Goal: Information Seeking & Learning: Learn about a topic

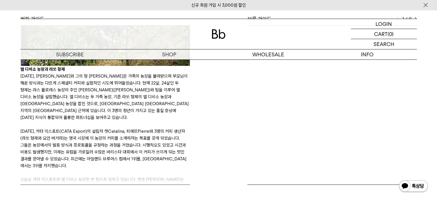
scroll to position [115, 0]
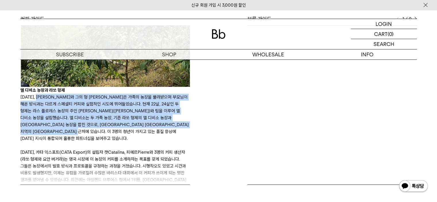
drag, startPoint x: 39, startPoint y: 91, endPoint x: 139, endPoint y: 127, distance: 106.4
click at [139, 127] on p "[DATE], [PERSON_NAME]와 그의 형 [PERSON_NAME]은 가족의 농장을 물려받으며 부모님이 해온 방식과는 다르게 스페셜티 …" at bounding box center [105, 118] width 170 height 48
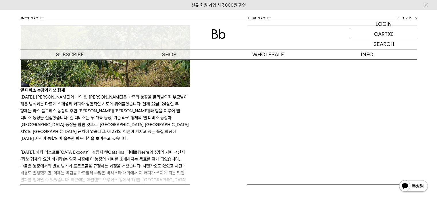
scroll to position [173, 0]
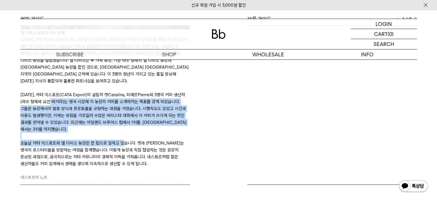
drag, startPoint x: 54, startPoint y: 88, endPoint x: 122, endPoint y: 131, distance: 80.6
click at [122, 140] on p "오늘날 카타 익스포트와 엘 디비소 농장은 한 팀으로 일하고 있습니다. 캣과 [PERSON_NAME]는 영국의 로스터리들을 방문하는 여정을 함께…" at bounding box center [105, 157] width 170 height 35
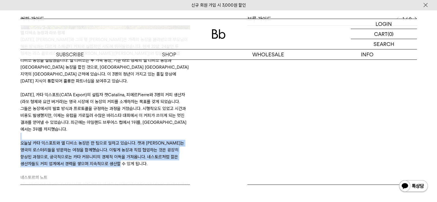
drag, startPoint x: 118, startPoint y: 125, endPoint x: 125, endPoint y: 152, distance: 28.0
click at [125, 152] on p "오늘날 카타 익스포트와 엘 디비소 농장은 한 팀으로 일하고 있습니다. 캣과 [PERSON_NAME]는 영국의 로스터리들을 방문하는 여정을 함께…" at bounding box center [105, 157] width 170 height 35
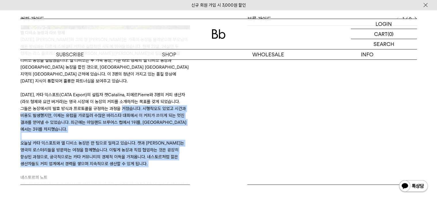
drag, startPoint x: 143, startPoint y: 160, endPoint x: 123, endPoint y: 89, distance: 73.7
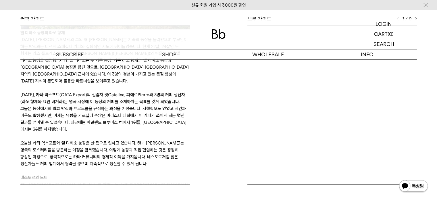
click at [123, 91] on p "[DATE], 카타 익스포트(CATA Export)의 설립자 캣Catalina, 피에르Pierre와 3명의 커피 생산자(라쏘 형제와 요안 버거…" at bounding box center [105, 111] width 170 height 41
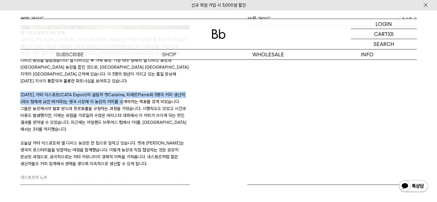
drag, startPoint x: 19, startPoint y: 83, endPoint x: 130, endPoint y: 89, distance: 110.6
click at [130, 89] on div "커피 가이드 엘 디비소 농장과 라쏘 형제 [DATE], [PERSON_NAME]와 그의 형 아드리안Adrian은 가족의 농장을 물려받으며 부모…" at bounding box center [118, 100] width 201 height 169
click at [130, 91] on p "[DATE], 카타 익스포트(CATA Export)의 설립자 캣Catalina, 피에르Pierre와 3명의 커피 생산자(라쏘 형제와 요안 버거…" at bounding box center [105, 111] width 170 height 41
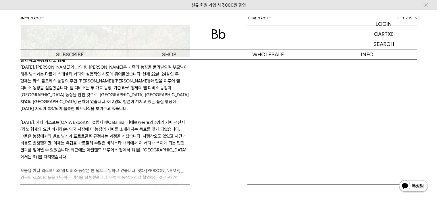
scroll to position [115, 0]
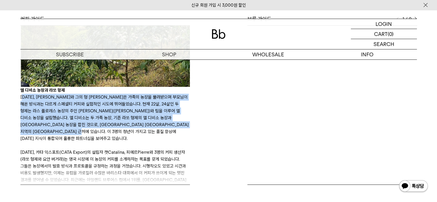
drag, startPoint x: 22, startPoint y: 92, endPoint x: 150, endPoint y: 127, distance: 132.3
click at [150, 127] on p "[DATE], [PERSON_NAME]와 그의 형 [PERSON_NAME]은 가족의 농장을 물려받으며 부모님이 해온 방식과는 다르게 스페셜티 …" at bounding box center [105, 118] width 170 height 48
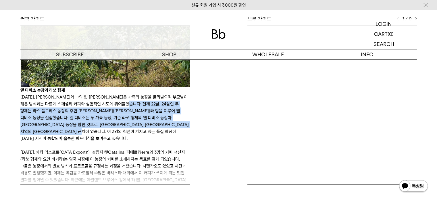
drag, startPoint x: 150, startPoint y: 126, endPoint x: 147, endPoint y: 97, distance: 28.3
click at [148, 97] on p "[DATE], [PERSON_NAME]와 그의 형 [PERSON_NAME]은 가족의 농장을 물려받으며 부모님이 해온 방식과는 다르게 스페셜티 …" at bounding box center [105, 118] width 170 height 48
click at [147, 97] on p "[DATE], [PERSON_NAME]와 그의 형 [PERSON_NAME]은 가족의 농장을 물려받으며 부모님이 해온 방식과는 다르게 스페셜티 …" at bounding box center [105, 118] width 170 height 48
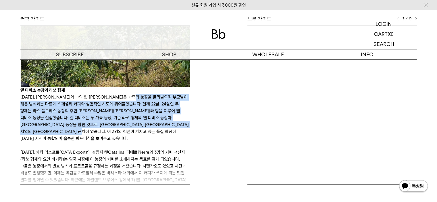
drag, startPoint x: 148, startPoint y: 90, endPoint x: 154, endPoint y: 125, distance: 35.6
click at [154, 125] on p "[DATE], [PERSON_NAME]와 그의 형 [PERSON_NAME]은 가족의 농장을 물려받으며 부모님이 해온 방식과는 다르게 스페셜티 …" at bounding box center [105, 118] width 170 height 48
click at [156, 111] on p "[DATE], [PERSON_NAME]와 그의 형 [PERSON_NAME]은 가족의 농장을 물려받으며 부모님이 해온 방식과는 다르게 스페셜티 …" at bounding box center [105, 118] width 170 height 48
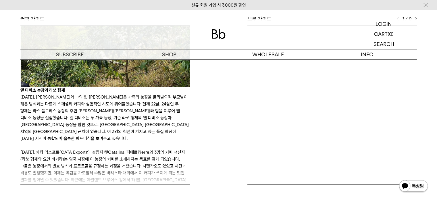
click at [74, 104] on p "[DATE], [PERSON_NAME]와 그의 형 [PERSON_NAME]은 가족의 농장을 물려받으며 부모님이 해온 방식과는 다르게 스페셜티 …" at bounding box center [105, 118] width 170 height 48
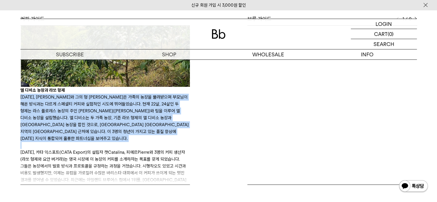
click at [74, 104] on p "[DATE], [PERSON_NAME]와 그의 형 [PERSON_NAME]은 가족의 농장을 물려받으며 부모님이 해온 방식과는 다르게 스페셜티 …" at bounding box center [105, 118] width 170 height 48
click at [67, 110] on p "[DATE], [PERSON_NAME]와 그의 형 [PERSON_NAME]은 가족의 농장을 물려받으며 부모님이 해온 방식과는 다르게 스페셜티 …" at bounding box center [105, 118] width 170 height 48
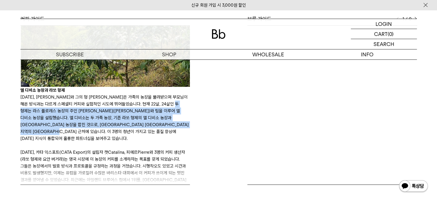
drag, startPoint x: 35, startPoint y: 107, endPoint x: 114, endPoint y: 127, distance: 81.1
click at [114, 127] on p "[DATE], [PERSON_NAME]와 그의 형 [PERSON_NAME]은 가족의 농장을 물려받으며 부모님이 해온 방식과는 다르게 스페셜티 …" at bounding box center [105, 118] width 170 height 48
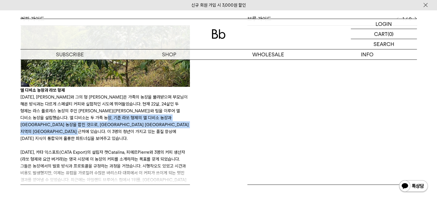
drag, startPoint x: 132, startPoint y: 114, endPoint x: 139, endPoint y: 129, distance: 16.6
click at [139, 129] on p "[DATE], [PERSON_NAME]와 그의 형 [PERSON_NAME]은 가족의 농장을 물려받으며 부모님이 해온 방식과는 다르게 스페셜티 …" at bounding box center [105, 118] width 170 height 48
drag, startPoint x: 149, startPoint y: 129, endPoint x: 145, endPoint y: 111, distance: 18.1
click at [145, 111] on p "[DATE], [PERSON_NAME]와 그의 형 [PERSON_NAME]은 가족의 농장을 물려받으며 부모님이 해온 방식과는 다르게 스페셜티 …" at bounding box center [105, 118] width 170 height 48
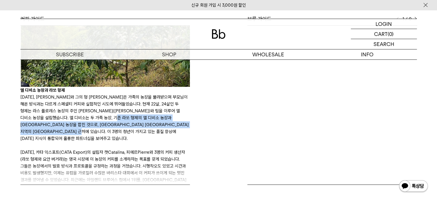
click at [145, 111] on p "[DATE], [PERSON_NAME]와 그의 형 [PERSON_NAME]은 가족의 농장을 물려받으며 부모님이 해온 방식과는 다르게 스페셜티 …" at bounding box center [105, 118] width 170 height 48
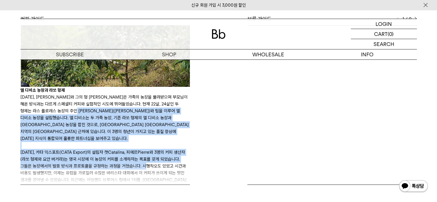
drag, startPoint x: 92, startPoint y: 108, endPoint x: 152, endPoint y: 153, distance: 74.7
click at [152, 153] on p "[DATE], 카타 익스포트(CATA Export)의 설립자 캣Catalina, 피에르Pierre와 3명의 커피 생산자(라쏘 형제와 요안 버거…" at bounding box center [105, 169] width 170 height 41
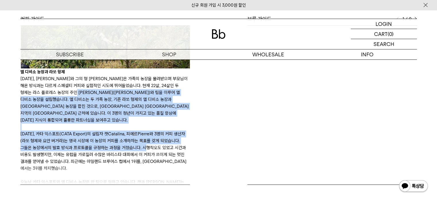
scroll to position [144, 0]
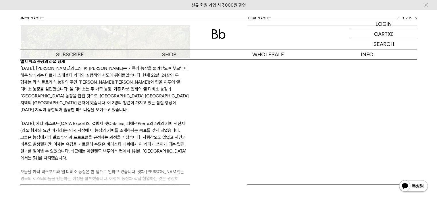
click at [110, 132] on p "[DATE], 카타 익스포트(CATA Export)의 설립자 캣Catalina, 피에르Pierre와 3명의 커피 생산자(라쏘 형제와 요안 버거…" at bounding box center [105, 140] width 170 height 41
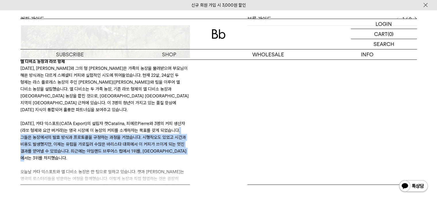
drag, startPoint x: 21, startPoint y: 125, endPoint x: 143, endPoint y: 145, distance: 123.2
click at [143, 145] on p "[DATE], 카타 익스포트(CATA Export)의 설립자 캣Catalina, 피에르Pierre와 3명의 커피 생산자(라쏘 형제와 요안 버거…" at bounding box center [105, 140] width 170 height 41
drag, startPoint x: 140, startPoint y: 146, endPoint x: 136, endPoint y: 129, distance: 17.6
click at [136, 129] on p "[DATE], 카타 익스포트(CATA Export)의 설립자 캣Catalina, 피에르Pierre와 3명의 커피 생산자(라쏘 형제와 요안 버거…" at bounding box center [105, 140] width 170 height 41
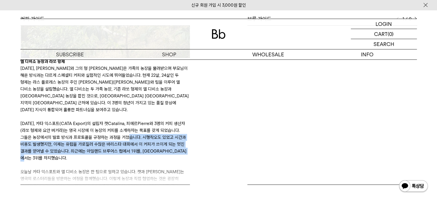
click at [136, 129] on p "[DATE], 카타 익스포트(CATA Export)의 설립자 캣Catalina, 피에르Pierre와 3명의 커피 생산자(라쏘 형제와 요안 버거…" at bounding box center [105, 140] width 170 height 41
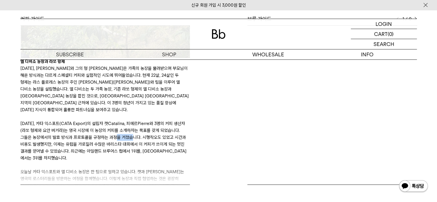
click at [136, 129] on p "[DATE], 카타 익스포트(CATA Export)의 설립자 캣Catalina, 피에르Pierre와 3명의 커피 생산자(라쏘 형제와 요안 버거…" at bounding box center [105, 140] width 170 height 41
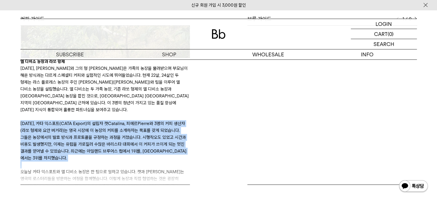
click at [136, 129] on p "[DATE], 카타 익스포트(CATA Export)의 설립자 캣Catalina, 피에르Pierre와 3명의 커피 생산자(라쏘 형제와 요안 버거…" at bounding box center [105, 140] width 170 height 41
click at [120, 135] on p "[DATE], 카타 익스포트(CATA Export)의 설립자 캣Catalina, 피에르Pierre와 3명의 커피 생산자(라쏘 형제와 요안 버거…" at bounding box center [105, 140] width 170 height 41
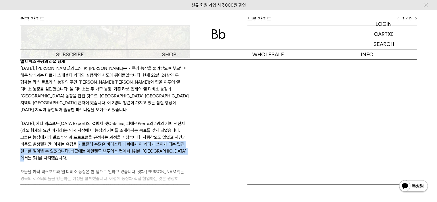
drag, startPoint x: 84, startPoint y: 133, endPoint x: 124, endPoint y: 148, distance: 43.0
click at [124, 148] on p "[DATE], 카타 익스포트(CATA Export)의 설립자 캣Catalina, 피에르Pierre와 3명의 커피 생산자(라쏘 형제와 요안 버거…" at bounding box center [105, 140] width 170 height 41
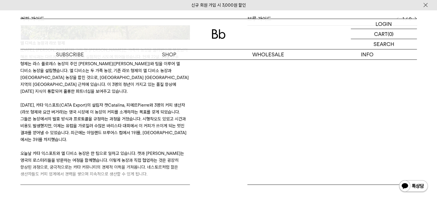
scroll to position [173, 0]
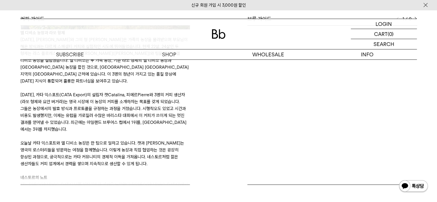
click at [60, 140] on p "오늘날 카타 익스포트와 엘 디비소 농장은 한 팀으로 일하고 있습니다. 캣과 [PERSON_NAME]는 영국의 로스터리들을 방문하는 여정을 함께…" at bounding box center [105, 157] width 170 height 35
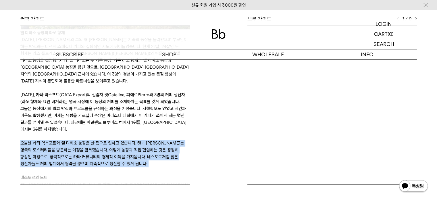
click at [60, 140] on p "오늘날 카타 익스포트와 엘 디비소 농장은 한 팀으로 일하고 있습니다. 캣과 [PERSON_NAME]는 영국의 로스터리들을 방문하는 여정을 함께…" at bounding box center [105, 157] width 170 height 35
click at [126, 144] on p "오늘날 카타 익스포트와 엘 디비소 농장은 한 팀으로 일하고 있습니다. 캣과 [PERSON_NAME]는 영국의 로스터리들을 방문하는 여정을 함께…" at bounding box center [105, 157] width 170 height 35
click at [131, 140] on p "오늘날 카타 익스포트와 엘 디비소 농장은 한 팀으로 일하고 있습니다. 캣과 [PERSON_NAME]는 영국의 로스터리들을 방문하는 여정을 함께…" at bounding box center [105, 157] width 170 height 35
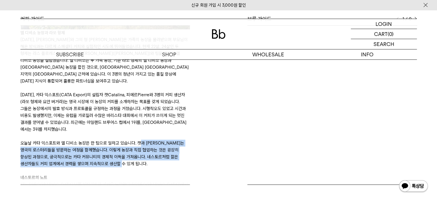
drag, startPoint x: 143, startPoint y: 131, endPoint x: 152, endPoint y: 152, distance: 22.1
click at [152, 152] on p "오늘날 카타 익스포트와 엘 디비소 농장은 한 팀으로 일하고 있습니다. 캣과 [PERSON_NAME]는 영국의 로스터리들을 방문하는 여정을 함께…" at bounding box center [105, 157] width 170 height 35
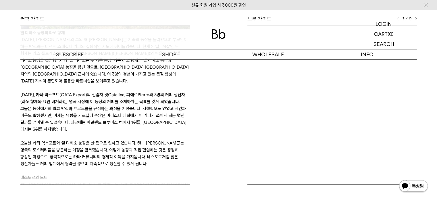
drag, startPoint x: 157, startPoint y: 152, endPoint x: 156, endPoint y: 143, distance: 9.6
click at [156, 146] on p "오늘날 카타 익스포트와 엘 디비소 농장은 한 팀으로 일하고 있습니다. 캣과 [PERSON_NAME]는 영국의 로스터리들을 방문하는 여정을 함께…" at bounding box center [105, 157] width 170 height 35
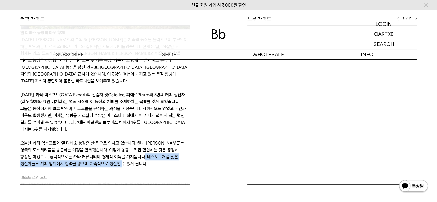
scroll to position [259, 0]
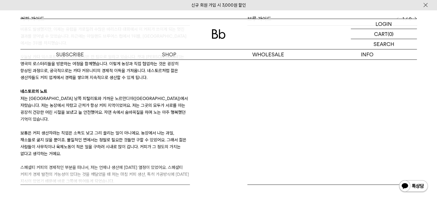
click at [87, 130] on p "보통은 커피 생산자라는 직업은 소득도 낮고 그리 끌리는 일이 아니에요. 농장에서 나는 과일, 채소들로 굶지 않을 뿐이죠. 물질적인 면에서는 정…" at bounding box center [105, 144] width 170 height 28
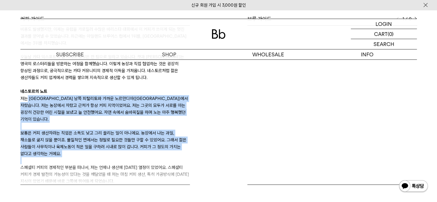
drag, startPoint x: 26, startPoint y: 87, endPoint x: 142, endPoint y: 139, distance: 127.9
click at [142, 139] on div "엘 디비소 농장과 라쏘 형제 [DATE], [PERSON_NAME]와 그의 형 아드리안Adrian은 가족의 농장을 물려받으며 부모님이 해온 방…" at bounding box center [105, 176] width 170 height 805
click at [142, 157] on p at bounding box center [105, 160] width 170 height 7
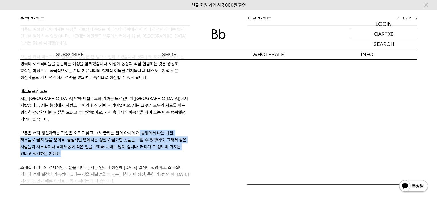
drag, startPoint x: 143, startPoint y: 136, endPoint x: 137, endPoint y: 112, distance: 23.9
click at [137, 130] on p "보통은 커피 생산자라는 직업은 소득도 낮고 그리 끌리는 일이 아니에요. 농장에서 나는 과일, 채소들로 굶지 않을 뿐이죠. 물질적인 면에서는 정…" at bounding box center [105, 144] width 170 height 28
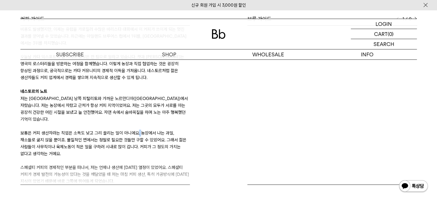
click at [137, 130] on p "보통은 커피 생산자라는 직업은 소득도 낮고 그리 끌리는 일이 아니에요. 농장에서 나는 과일, 채소들로 굶지 않을 뿐이죠. 물질적인 면에서는 정…" at bounding box center [105, 144] width 170 height 28
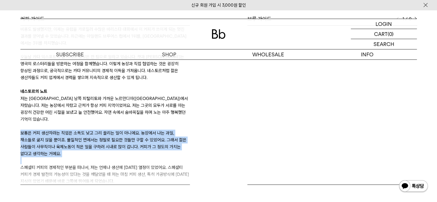
click at [137, 130] on p "보통은 커피 생산자라는 직업은 소득도 낮고 그리 끌리는 일이 아니에요. 농장에서 나는 과일, 채소들로 굶지 않을 뿐이죠. 물질적인 면에서는 정…" at bounding box center [105, 144] width 170 height 28
click at [135, 130] on p "보통은 커피 생산자라는 직업은 소득도 낮고 그리 끌리는 일이 아니에요. 농장에서 나는 과일, 채소들로 굶지 않을 뿐이죠. 물질적인 면에서는 정…" at bounding box center [105, 144] width 170 height 28
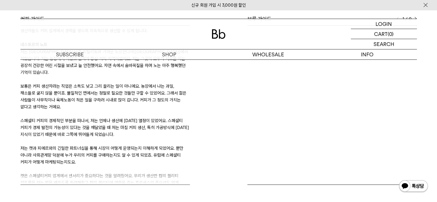
scroll to position [316, 0]
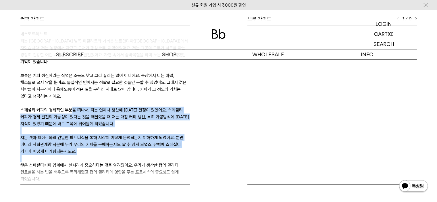
drag, startPoint x: 72, startPoint y: 91, endPoint x: 126, endPoint y: 141, distance: 73.2
click at [126, 141] on div "엘 디비소 농장과 라쏘 형제 [DATE], [PERSON_NAME]와 그의 형 아드리안Adrian은 가족의 농장을 물려받으며 부모님이 해온 방…" at bounding box center [105, 118] width 170 height 805
click at [126, 155] on p at bounding box center [105, 158] width 170 height 7
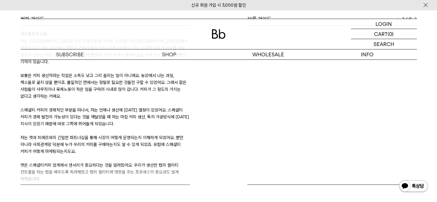
scroll to position [345, 0]
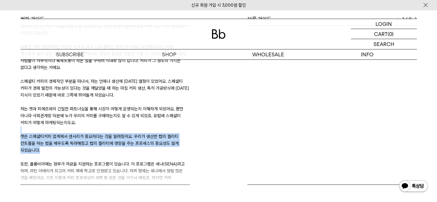
drag, startPoint x: 92, startPoint y: 113, endPoint x: 100, endPoint y: 131, distance: 19.4
click at [100, 131] on div "엘 디비소 농장과 라쏘 형제 [DATE], [PERSON_NAME]와 그의 형 아드리안Adrian은 가족의 농장을 물려받으며 부모님이 해온 방…" at bounding box center [105, 89] width 170 height 805
click at [100, 133] on p "캣은 스페셜티커피 업계에서 센서리가 중요하다는 것을 알려줬어요. 우리가 생산한 컵의 퀄리티 컨트롤을 하는 법을 배우도록 독려해줬고 컵의 퀄리티…" at bounding box center [105, 143] width 170 height 21
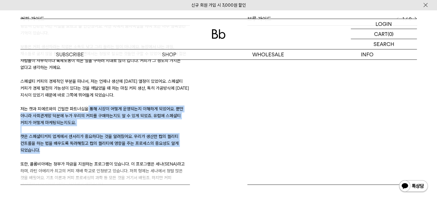
drag, startPoint x: 98, startPoint y: 131, endPoint x: 87, endPoint y: 88, distance: 44.4
click at [87, 88] on div "엘 디비소 농장과 라쏘 형제 [DATE], [PERSON_NAME]와 그의 형 아드리안Adrian은 가족의 농장을 물려받으며 부모님이 해온 방…" at bounding box center [105, 89] width 170 height 805
click at [87, 106] on p "저는 캣과 피에르와의 긴밀한 파트너십을 통해 시장이 어떻게 운영되는지 이해하게 되었어요. 뿐만 아니라 사회관계망 덕분에 누가 우리의 커피를 구…" at bounding box center [105, 116] width 170 height 21
drag, startPoint x: 76, startPoint y: 80, endPoint x: 106, endPoint y: 134, distance: 61.4
click at [106, 134] on div "엘 디비소 농장과 라쏘 형제 [DATE], [PERSON_NAME]와 그의 형 아드리안Adrian은 가족의 농장을 물려받으며 부모님이 해온 방…" at bounding box center [105, 89] width 170 height 805
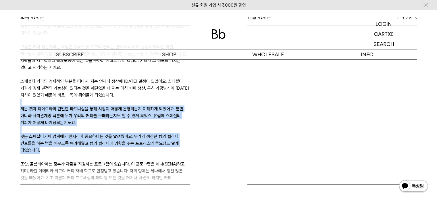
click at [106, 134] on p "캣은 스페셜티커피 업계에서 센서리가 중요하다는 것을 알려줬어요. 우리가 생산한 컵의 퀄리티 컨트롤을 하는 법을 배우도록 독려해줬고 컵의 퀄리티…" at bounding box center [105, 143] width 170 height 21
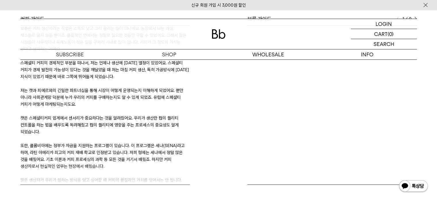
scroll to position [374, 0]
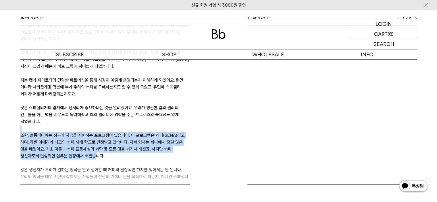
drag, startPoint x: 84, startPoint y: 108, endPoint x: 95, endPoint y: 135, distance: 29.1
click at [95, 135] on div "엘 디비소 농장과 라쏘 형제 [DATE], [PERSON_NAME]와 그의 형 아드리안Adrian은 가족의 농장을 물려받으며 부모님이 해온 방…" at bounding box center [105, 61] width 170 height 805
click at [95, 135] on p "또한, 콜롬비아에는 정부가 자금을 지원하는 프로그램이 있습니다. 이 프로그램은 세나(SENA)라고 하며, 라틴 아메리카 최고의 커피 재배 학교…" at bounding box center [105, 146] width 170 height 28
drag, startPoint x: 112, startPoint y: 139, endPoint x: 114, endPoint y: 112, distance: 27.1
click at [114, 112] on div "엘 디비소 농장과 라쏘 형제 [DATE], [PERSON_NAME]와 그의 형 아드리안Adrian은 가족의 농장을 물려받으며 부모님이 해온 방…" at bounding box center [105, 61] width 170 height 805
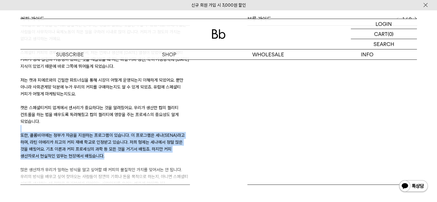
click at [114, 125] on p at bounding box center [105, 128] width 170 height 7
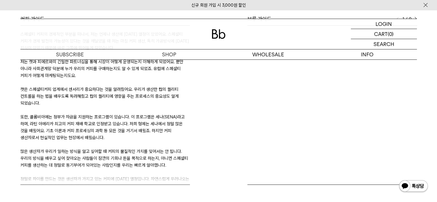
scroll to position [403, 0]
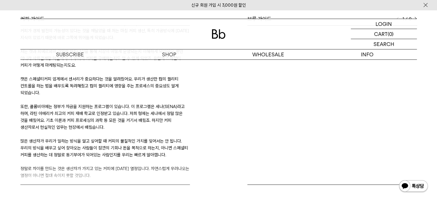
click at [115, 138] on p "많은 생산자가 우리가 일하는 방식을 알고 싶어할 때 커피의 물질적인 가치를 잊어서는 안 됩니다. 우리의 방식을 배우고 싶어 찾아오는 사람들이 …" at bounding box center [105, 148] width 170 height 21
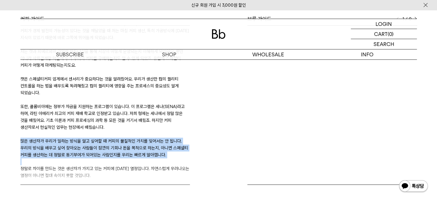
click at [115, 138] on p "많은 생산자가 우리가 일하는 방식을 알고 싶어할 때 커피의 물질적인 가치를 잊어서는 안 됩니다. 우리의 방식을 배우고 싶어 찾아오는 사람들이 …" at bounding box center [105, 148] width 170 height 21
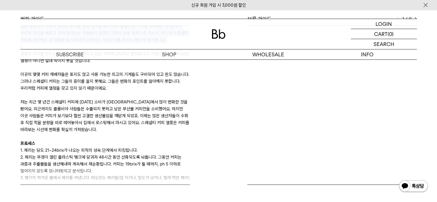
scroll to position [546, 0]
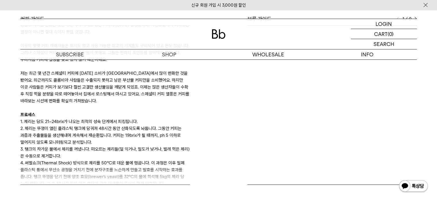
click at [43, 118] on p "1. 체리는 당도 21~24brix가 나오는 최적의 성숙 단계에서 피킹됩니다." at bounding box center [105, 121] width 170 height 7
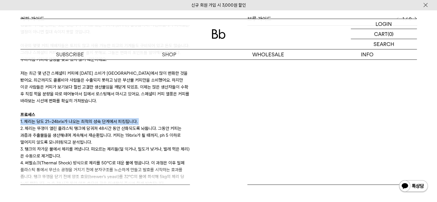
click at [43, 118] on p "1. 체리는 당도 21~24brix가 나오는 최적의 성숙 단계에서 피킹됩니다." at bounding box center [105, 121] width 170 height 7
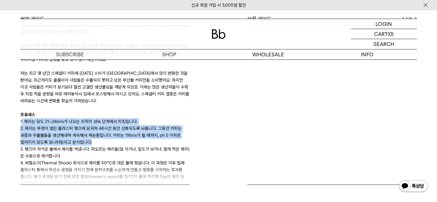
drag, startPoint x: 22, startPoint y: 104, endPoint x: 118, endPoint y: 121, distance: 98.2
click at [118, 125] on p "2. 체리는 뚜껑이 열린 플라스틱 탱크에 담궈져 48시간 동안 산화되도록 놔둡니다. 그동안 커피는 과즙과 추출물들을 생산해내며 계속해서 재순환…" at bounding box center [105, 135] width 170 height 21
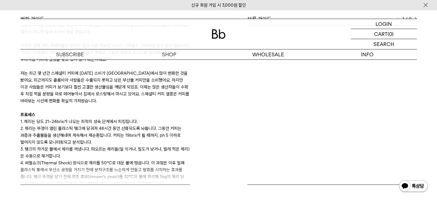
click at [110, 125] on p "2. 체리는 뚜껑이 열린 플라스틱 탱크에 담궈져 48시간 동안 산화되도록 놔둡니다. 그동안 커피는 과즙과 추출물들을 생산해내며 계속해서 재순환…" at bounding box center [105, 135] width 170 height 21
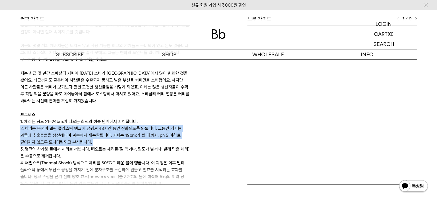
click at [110, 125] on p "2. 체리는 뚜껑이 열린 플라스틱 탱크에 담궈져 48시간 동안 산화되도록 놔둡니다. 그동안 커피는 과즙과 추출물들을 생산해내며 계속해서 재순환…" at bounding box center [105, 135] width 170 height 21
click at [93, 125] on p "2. 체리는 뚜껑이 열린 플라스틱 탱크에 담궈져 48시간 동안 산화되도록 놔둡니다. 그동안 커피는 과즙과 추출물들을 생산해내며 계속해서 재순환…" at bounding box center [105, 135] width 170 height 21
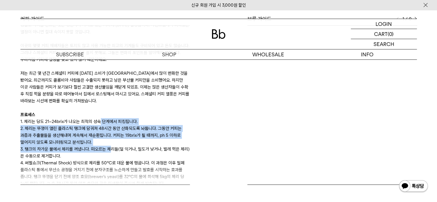
drag, startPoint x: 103, startPoint y: 102, endPoint x: 110, endPoint y: 129, distance: 27.9
click at [110, 146] on p "3. 탱크의 차가운 물에서 체리를 꺼냅니다. 떠오르는 체리들(덜 익거나, 밀도가 낮거나, 벌레 먹은 체리)은 수동으로 제거합니다." at bounding box center [105, 153] width 170 height 14
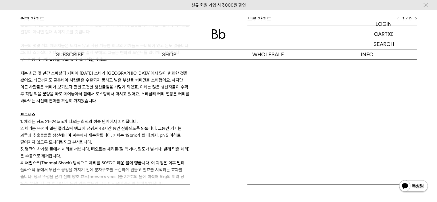
click at [122, 125] on p "2. 체리는 뚜껑이 열린 플라스틱 탱크에 담궈져 48시간 동안 산화되도록 놔둡니다. 그동안 커피는 과즙과 추출물들을 생산해내며 계속해서 재순환…" at bounding box center [105, 135] width 170 height 21
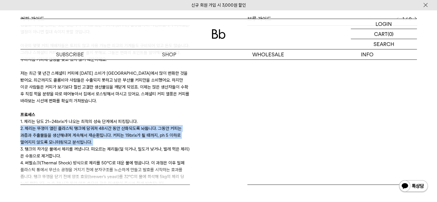
click at [122, 125] on p "2. 체리는 뚜껑이 열린 플라스틱 탱크에 담궈져 48시간 동안 산화되도록 놔둡니다. 그동안 커피는 과즙과 추출물들을 생산해내며 계속해서 재순환…" at bounding box center [105, 135] width 170 height 21
click at [93, 125] on p "2. 체리는 뚜껑이 열린 플라스틱 탱크에 담궈져 48시간 동안 산화되도록 놔둡니다. 그동안 커피는 과즙과 추출물들을 생산해내며 계속해서 재순환…" at bounding box center [105, 135] width 170 height 21
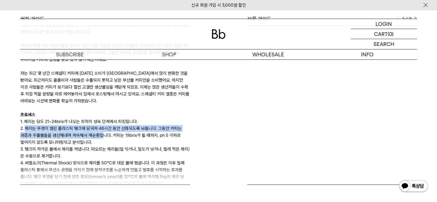
drag, startPoint x: 26, startPoint y: 109, endPoint x: 103, endPoint y: 116, distance: 76.9
click at [103, 125] on p "2. 체리는 뚜껑이 열린 플라스틱 탱크에 담궈져 48시간 동안 산화되도록 놔둡니다. 그동안 커피는 과즙과 추출물들을 생산해내며 계속해서 재순환…" at bounding box center [105, 135] width 170 height 21
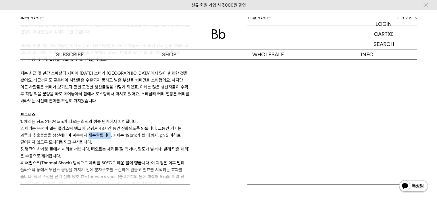
click at [103, 125] on p "2. 체리는 뚜껑이 열린 플라스틱 탱크에 담궈져 48시간 동안 산화되도록 놔둡니다. 그동안 커피는 과즙과 추출물들을 생산해내며 계속해서 재순환…" at bounding box center [105, 135] width 170 height 21
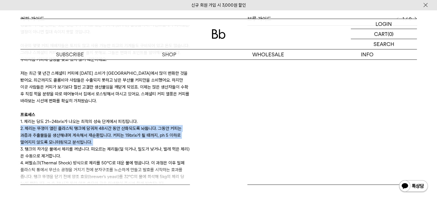
click at [103, 125] on p "2. 체리는 뚜껑이 열린 플라스틱 탱크에 담궈져 48시간 동안 산화되도록 놔둡니다. 그동안 커피는 과즙과 추출물들을 생산해내며 계속해서 재순환…" at bounding box center [105, 135] width 170 height 21
click at [77, 125] on p "2. 체리는 뚜껑이 열린 플라스틱 탱크에 담궈져 48시간 동안 산화되도록 놔둡니다. 그동안 커피는 과즙과 추출물들을 생산해내며 계속해서 재순환…" at bounding box center [105, 135] width 170 height 21
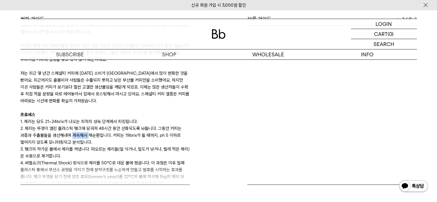
click at [77, 125] on p "2. 체리는 뚜껑이 열린 플라스틱 탱크에 담궈져 48시간 동안 산화되도록 놔둡니다. 그동안 커피는 과즙과 추출물들을 생산해내며 계속해서 재순환…" at bounding box center [105, 135] width 170 height 21
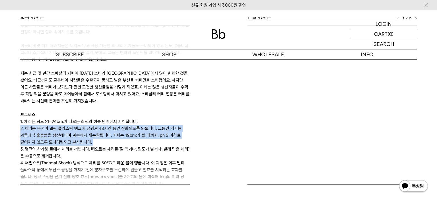
click at [77, 125] on p "2. 체리는 뚜껑이 열린 플라스틱 탱크에 담궈져 48시간 동안 산화되도록 놔둡니다. 그동안 커피는 과즙과 추출물들을 생산해내며 계속해서 재순환…" at bounding box center [105, 135] width 170 height 21
click at [74, 125] on p "2. 체리는 뚜껑이 열린 플라스틱 탱크에 담궈져 48시간 동안 산화되도록 놔둡니다. 그동안 커피는 과즙과 추출물들을 생산해내며 계속해서 재순환…" at bounding box center [105, 135] width 170 height 21
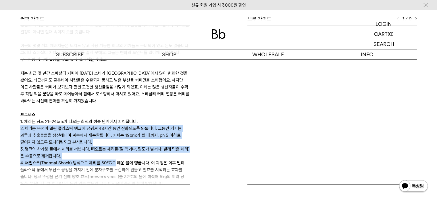
drag, startPoint x: 16, startPoint y: 110, endPoint x: 114, endPoint y: 142, distance: 103.0
click at [114, 142] on div "커피 가이드 엘 디비소 농장과 라쏘 형제 오늘날 카타 익스포트와 엘 디비소 농장은 한 팀으로 일하고 있습니다. 캣과 [PERSON_NAME]는…" at bounding box center [219, 115] width 414 height 198
click at [114, 160] on p "4. 써멀쇼크(Thermal Shock) 방식으로 체리를 50℃로 데운 물에 헹굽니다. 이 과정은 이후 밀폐 플라스틱 통에서 무산소 공정을 거…" at bounding box center [105, 174] width 170 height 28
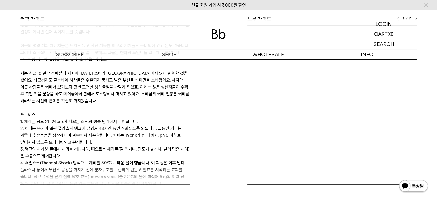
click at [111, 146] on p "3. 탱크의 차가운 물에서 체리를 꺼냅니다. 떠오르는 체리들(덜 익거나, 밀도가 낮거나, 벌레 먹은 체리)은 수동으로 제거합니다." at bounding box center [105, 153] width 170 height 14
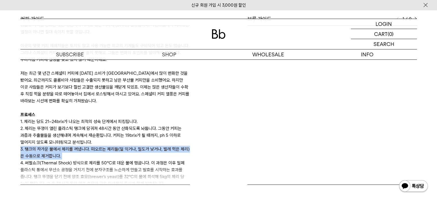
click at [111, 146] on p "3. 탱크의 차가운 물에서 체리를 꺼냅니다. 떠오르는 체리들(덜 익거나, 밀도가 낮거나, 벌레 먹은 체리)은 수동으로 제거합니다." at bounding box center [105, 153] width 170 height 14
click at [115, 146] on p "3. 탱크의 차가운 물에서 체리를 꺼냅니다. 떠오르는 체리들(덜 익거나, 밀도가 낮거나, 벌레 먹은 체리)은 수동으로 제거합니다." at bounding box center [105, 153] width 170 height 14
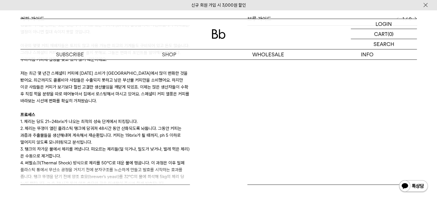
click at [115, 146] on p "3. 탱크의 차가운 물에서 체리를 꺼냅니다. 떠오르는 체리들(덜 익거나, 밀도가 낮거나, 벌레 먹은 체리)은 수동으로 제거합니다." at bounding box center [105, 153] width 170 height 14
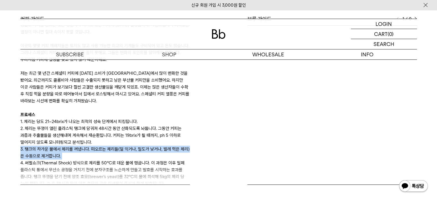
click at [115, 146] on p "3. 탱크의 차가운 물에서 체리를 꺼냅니다. 떠오르는 체리들(덜 익거나, 밀도가 낮거나, 벌레 먹은 체리)은 수동으로 제거합니다." at bounding box center [105, 153] width 170 height 14
click at [114, 146] on p "3. 탱크의 차가운 물에서 체리를 꺼냅니다. 떠오르는 체리들(덜 익거나, 밀도가 낮거나, 벌레 먹은 체리)은 수동으로 제거합니다." at bounding box center [105, 153] width 170 height 14
click at [101, 146] on p "3. 탱크의 차가운 물에서 체리를 꺼냅니다. 떠오르는 체리들(덜 익거나, 밀도가 낮거나, 벌레 먹은 체리)은 수동으로 제거합니다." at bounding box center [105, 153] width 170 height 14
drag, startPoint x: 91, startPoint y: 131, endPoint x: 103, endPoint y: 139, distance: 14.6
click at [103, 146] on p "3. 탱크의 차가운 물에서 체리를 꺼냅니다. 떠오르는 체리들(덜 익거나, 밀도가 낮거나, 벌레 먹은 체리)은 수동으로 제거합니다." at bounding box center [105, 153] width 170 height 14
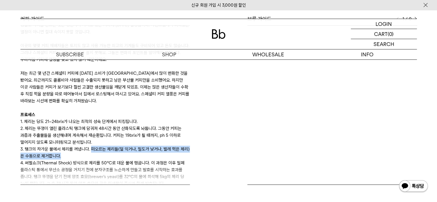
click at [103, 146] on p "3. 탱크의 차가운 물에서 체리를 꺼냅니다. 떠오르는 체리들(덜 익거나, 밀도가 낮거나, 벌레 먹은 체리)은 수동으로 제거합니다." at bounding box center [105, 153] width 170 height 14
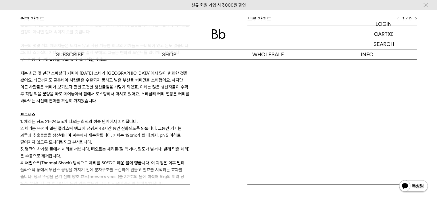
scroll to position [575, 0]
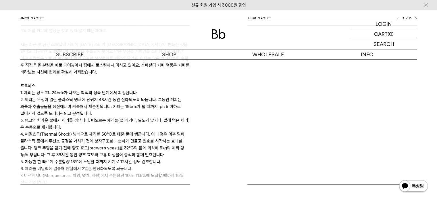
click at [78, 131] on p "4. 써멀쇼크(Thermal Shock) 방식으로 체리를 50℃로 데운 물에 헹굽니다. 이 과정은 이후 밀폐 플라스틱 통에서 무산소 공정을 거…" at bounding box center [105, 145] width 170 height 28
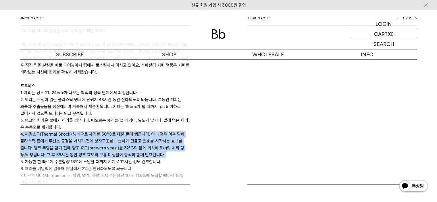
click at [78, 131] on p "4. 써멀쇼크(Thermal Shock) 방식으로 체리를 50℃로 데운 물에 헹굽니다. 이 과정은 이후 밀폐 플라스틱 통에서 무산소 공정을 거…" at bounding box center [105, 145] width 170 height 28
click at [77, 131] on p "4. 써멀쇼크(Thermal Shock) 방식으로 체리를 50℃로 데운 물에 헹굽니다. 이 과정은 이후 밀폐 플라스틱 통에서 무산소 공정을 거…" at bounding box center [105, 145] width 170 height 28
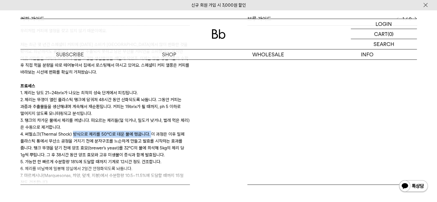
drag, startPoint x: 72, startPoint y: 115, endPoint x: 150, endPoint y: 114, distance: 77.1
click at [150, 131] on p "4. 써멀쇼크(Thermal Shock) 방식으로 체리를 50℃로 데운 물에 헹굽니다. 이 과정은 이후 밀폐 플라스틱 통에서 무산소 공정을 거…" at bounding box center [105, 145] width 170 height 28
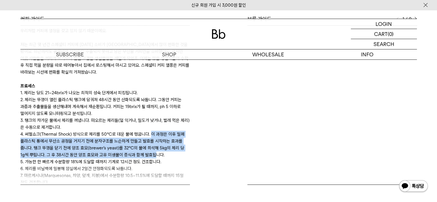
drag, startPoint x: 148, startPoint y: 115, endPoint x: 153, endPoint y: 135, distance: 21.2
click at [153, 135] on p "4. 써멀쇼크(Thermal Shock) 방식으로 체리를 50℃로 데운 물에 헹굽니다. 이 과정은 이후 밀폐 플라스틱 통에서 무산소 공정을 거…" at bounding box center [105, 145] width 170 height 28
drag, startPoint x: 167, startPoint y: 135, endPoint x: 159, endPoint y: 114, distance: 21.5
click at [159, 131] on p "4. 써멀쇼크(Thermal Shock) 방식으로 체리를 50℃로 데운 물에 헹굽니다. 이 과정은 이후 밀폐 플라스틱 통에서 무산소 공정을 거…" at bounding box center [105, 145] width 170 height 28
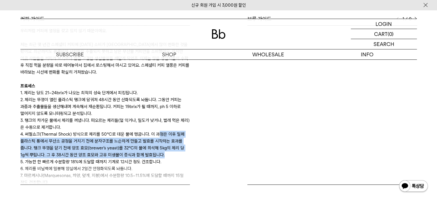
click at [159, 131] on p "4. 써멀쇼크(Thermal Shock) 방식으로 체리를 50℃로 데운 물에 헹굽니다. 이 과정은 이후 밀폐 플라스틱 통에서 무산소 공정을 거…" at bounding box center [105, 145] width 170 height 28
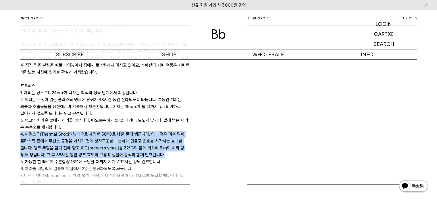
drag, startPoint x: 156, startPoint y: 111, endPoint x: 162, endPoint y: 135, distance: 25.7
click at [162, 135] on p "4. 써멀쇼크(Thermal Shock) 방식으로 체리를 50℃로 데운 물에 헹굽니다. 이 과정은 이후 밀폐 플라스틱 통에서 무산소 공정을 거…" at bounding box center [105, 145] width 170 height 28
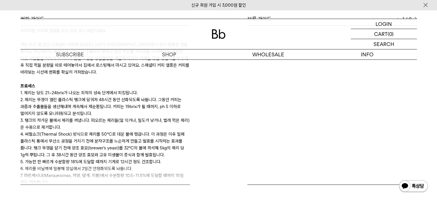
click at [162, 135] on p "4. 써멀쇼크(Thermal Shock) 방식으로 체리를 50℃로 데운 물에 헹굽니다. 이 과정은 이후 밀폐 플라스틱 통에서 무산소 공정을 거…" at bounding box center [105, 145] width 170 height 28
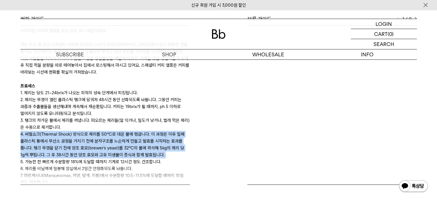
click at [162, 135] on p "4. 써멀쇼크(Thermal Shock) 방식으로 체리를 50℃로 데운 물에 헹굽니다. 이 과정은 이후 밀폐 플라스틱 통에서 무산소 공정을 거…" at bounding box center [105, 145] width 170 height 28
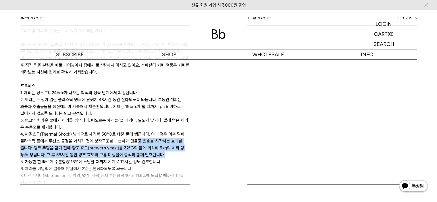
drag, startPoint x: 166, startPoint y: 136, endPoint x: 136, endPoint y: 125, distance: 31.6
click at [136, 131] on p "4. 써멀쇼크(Thermal Shock) 방식으로 체리를 50℃로 데운 물에 헹굽니다. 이 과정은 이후 밀폐 플라스틱 통에서 무산소 공정을 거…" at bounding box center [105, 145] width 170 height 28
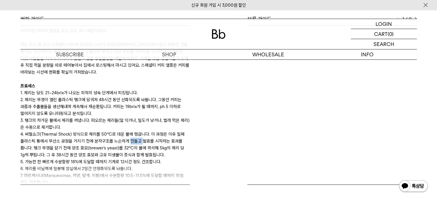
click at [136, 131] on p "4. 써멀쇼크(Thermal Shock) 방식으로 체리를 50℃로 데운 물에 헹굽니다. 이 과정은 이후 밀폐 플라스틱 통에서 무산소 공정을 거…" at bounding box center [105, 145] width 170 height 28
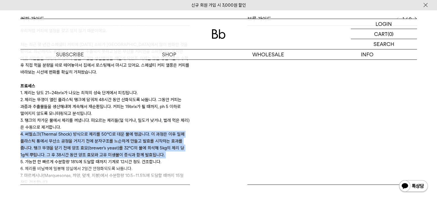
click at [136, 131] on p "4. 써멀쇼크(Thermal Shock) 방식으로 체리를 50℃로 데운 물에 헹굽니다. 이 과정은 이후 밀폐 플라스틱 통에서 무산소 공정을 거…" at bounding box center [105, 145] width 170 height 28
click at [141, 133] on p "4. 써멀쇼크(Thermal Shock) 방식으로 체리를 50℃로 데운 물에 헹굽니다. 이 과정은 이후 밀폐 플라스틱 통에서 무산소 공정을 거…" at bounding box center [105, 145] width 170 height 28
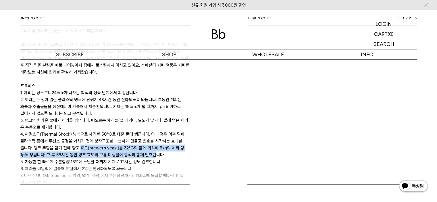
drag, startPoint x: 81, startPoint y: 126, endPoint x: 153, endPoint y: 138, distance: 73.1
click at [153, 138] on p "4. 써멀쇼크(Thermal Shock) 방식으로 체리를 50℃로 데운 물에 헹굽니다. 이 과정은 이후 밀폐 플라스틱 통에서 무산소 공정을 거…" at bounding box center [105, 145] width 170 height 28
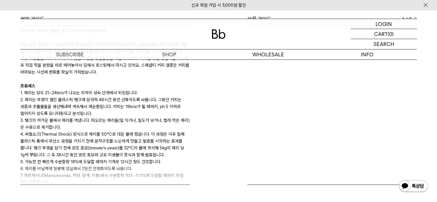
click at [152, 137] on p "4. 써멀쇼크(Thermal Shock) 방식으로 체리를 50℃로 데운 물에 헹굽니다. 이 과정은 이후 밀폐 플라스틱 통에서 무산소 공정을 거…" at bounding box center [105, 145] width 170 height 28
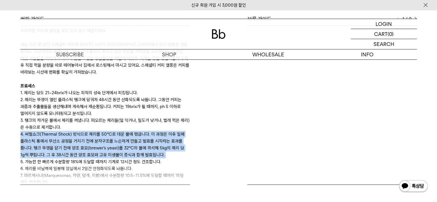
click at [152, 137] on p "4. 써멀쇼크(Thermal Shock) 방식으로 체리를 50℃로 데운 물에 헹굽니다. 이 과정은 이후 밀폐 플라스틱 통에서 무산소 공정을 거…" at bounding box center [105, 145] width 170 height 28
click at [170, 139] on p "4. 써멀쇼크(Thermal Shock) 방식으로 체리를 50℃로 데운 물에 헹굽니다. 이 과정은 이후 밀폐 플라스틱 통에서 무산소 공정을 거…" at bounding box center [105, 145] width 170 height 28
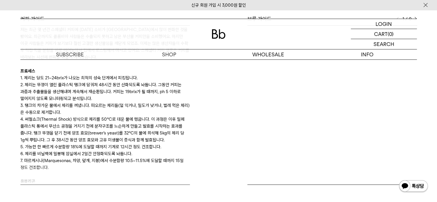
scroll to position [604, 0]
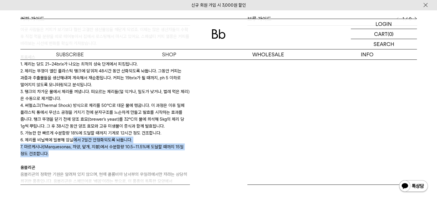
drag, startPoint x: 75, startPoint y: 134, endPoint x: 72, endPoint y: 121, distance: 13.6
click at [72, 137] on p "6. 체리를 비닐백에 밀봉해 암실에서 2일간 안정화되도록 놔둡니다." at bounding box center [105, 140] width 170 height 7
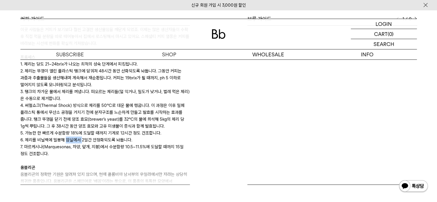
click at [72, 137] on p "6. 체리를 비닐백에 밀봉해 암실에서 2일간 안정화되도록 놔둡니다." at bounding box center [105, 140] width 170 height 7
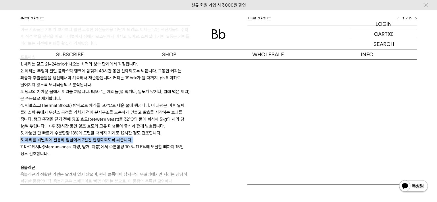
click at [72, 137] on p "6. 체리를 비닐백에 밀봉해 암실에서 2일간 안정화되도록 놔둡니다." at bounding box center [105, 140] width 170 height 7
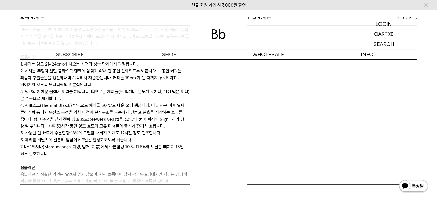
click at [86, 144] on p "7. 마르케시나(Marquesonas, 차양, 덮개, 지붕)에서 수분함량 10.5~11.5%에 도달할 때까지 15일 정도 건조합니다." at bounding box center [105, 151] width 170 height 14
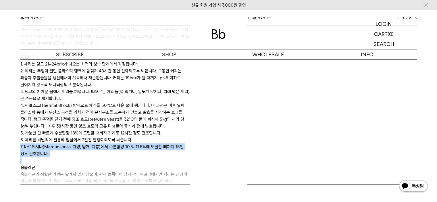
click at [86, 144] on p "7. 마르케시나(Marquesonas, 차양, 덮개, 지붕)에서 수분함량 10.5~11.5%에 도달할 때까지 15일 정도 건조합니다." at bounding box center [105, 151] width 170 height 14
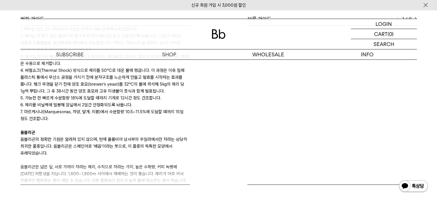
scroll to position [641, 0]
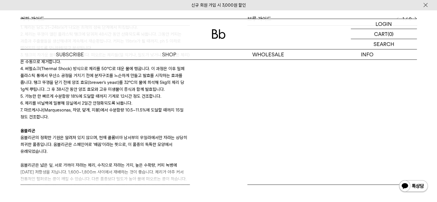
click at [90, 134] on p "옴블리곤의 정확한 기원은 알려져 있지 않으며, 현재 콜롬비아 남서부의 우일라에서만 자라는 상당히 희귀한 품종입니다. 옴블리곤은 스페인어로 ‘배…" at bounding box center [105, 144] width 170 height 21
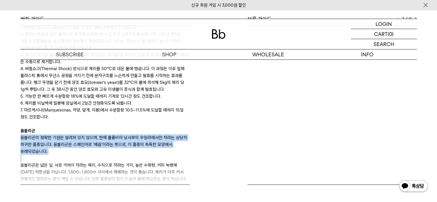
click at [90, 134] on p "옴블리곤의 정확한 기원은 알려져 있지 않으며, 현재 콜롬비아 남서부의 우일라에서만 자라는 상당히 희귀한 품종입니다. 옴블리곤은 스페인어로 ‘배…" at bounding box center [105, 144] width 170 height 21
drag, startPoint x: 92, startPoint y: 113, endPoint x: 101, endPoint y: 133, distance: 22.5
click at [101, 134] on p "옴블리곤의 정확한 기원은 알려져 있지 않으며, 현재 콜롬비아 남서부의 우일라에서만 자라는 상당히 희귀한 품종입니다. 옴블리곤은 스페인어로 ‘배…" at bounding box center [105, 144] width 170 height 21
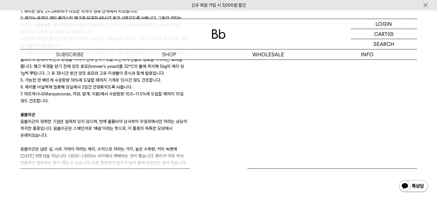
scroll to position [316, 0]
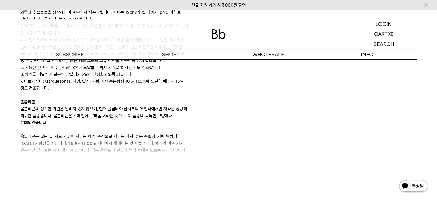
click at [54, 133] on p "옴블리곤은 넓은 잎, 서로 가까이 자라는 체리, 수직으로 자라는 가지, 높은 수확량, 커피 녹병에 [DATE] 저항성을 지닙니다. 1,600~…" at bounding box center [105, 150] width 170 height 35
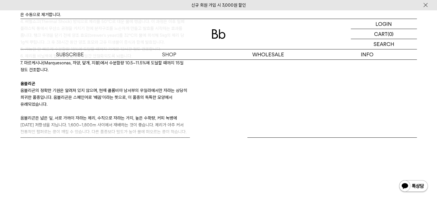
scroll to position [345, 0]
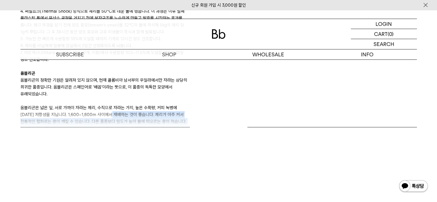
drag, startPoint x: 112, startPoint y: 123, endPoint x: 107, endPoint y: 90, distance: 32.6
click at [108, 91] on div "커피 가이드 엘 디비소 농장과 라쏘 형제 [DATE], [PERSON_NAME]와 그의 형 아드리안Adrian은 가족의 농장을 물려받으며 부모…" at bounding box center [118, 42] width 201 height 169
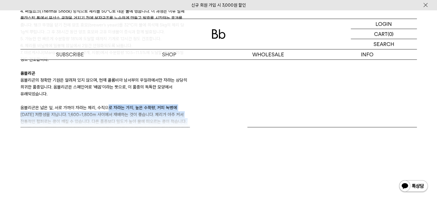
click at [107, 104] on p "옴블리곤은 넓은 잎, 서로 가까이 자라는 체리, 수직으로 자라는 가지, 높은 수확량, 커피 녹병에 [DATE] 저항성을 지닙니다. 1,600~…" at bounding box center [105, 121] width 170 height 35
